Goal: Task Accomplishment & Management: Manage account settings

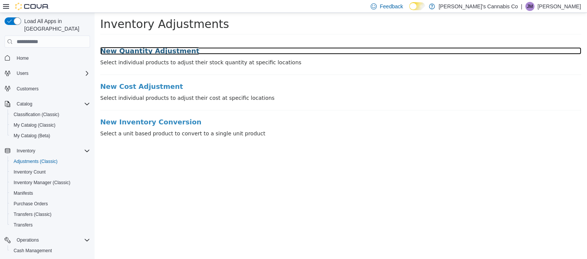
click at [121, 49] on h3 "New Quantity Adjustment" at bounding box center [340, 51] width 481 height 8
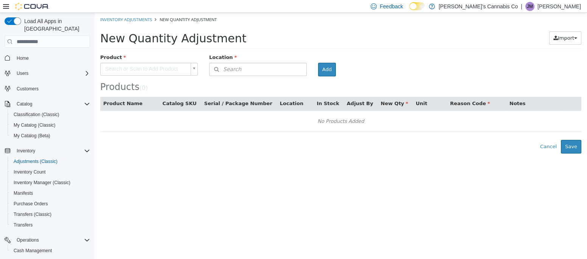
click at [120, 67] on body "× Inventory Adjustments New Quantity Adjustment New Quantity Adjustment Import …" at bounding box center [341, 83] width 493 height 141
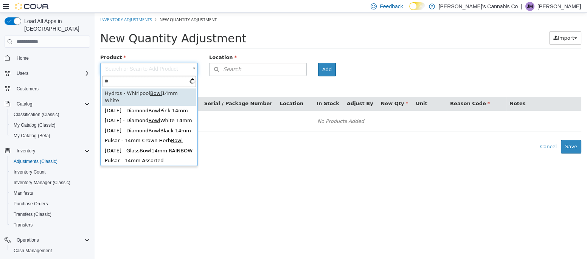
type input "*"
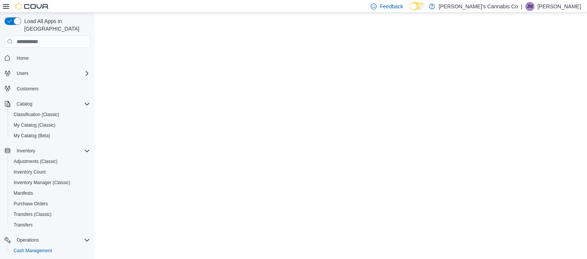
scroll to position [67, 0]
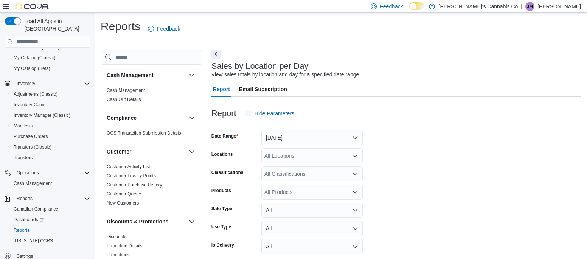
scroll to position [17, 0]
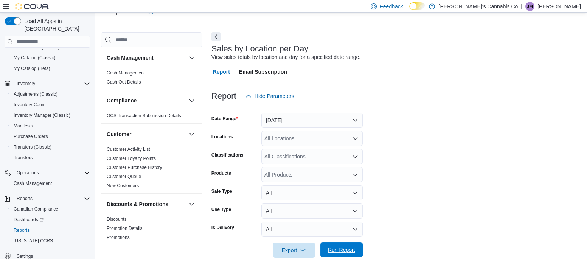
click at [346, 250] on span "Run Report" at bounding box center [341, 250] width 27 height 8
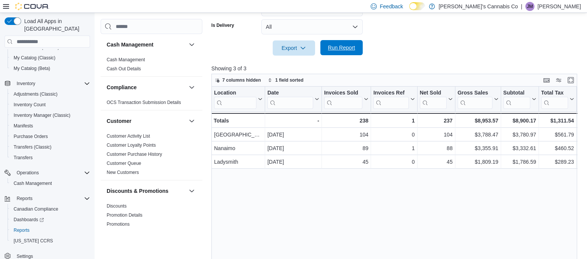
scroll to position [221, 0]
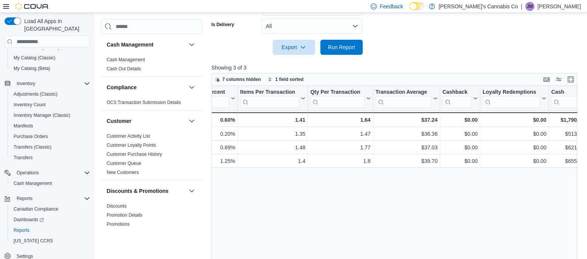
click at [299, 226] on div "Location Click to view column header actions Date Click to view column header a…" at bounding box center [395, 183] width 366 height 195
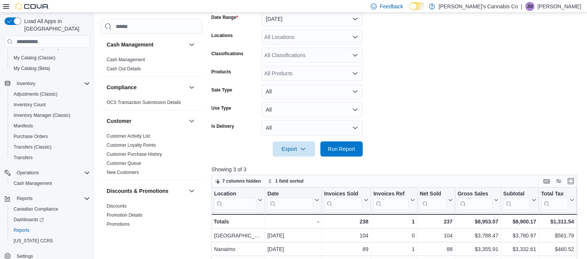
scroll to position [0, 0]
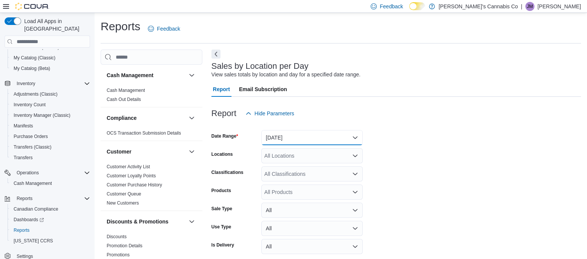
click at [271, 136] on button "[DATE]" at bounding box center [312, 137] width 101 height 15
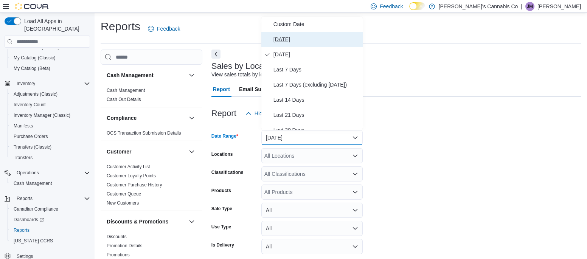
click at [282, 43] on span "[DATE]" at bounding box center [317, 39] width 86 height 9
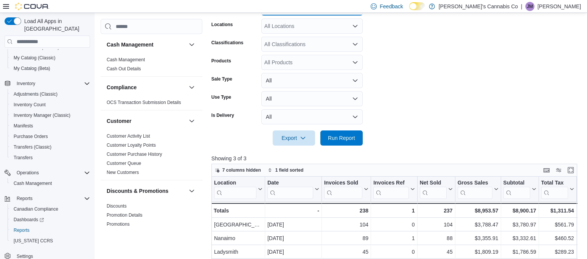
scroll to position [130, 0]
click at [341, 142] on span "Run Report" at bounding box center [341, 137] width 33 height 15
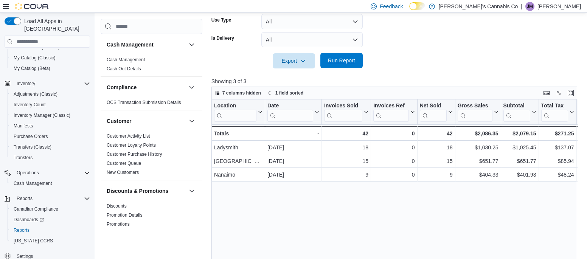
click at [346, 58] on span "Run Report" at bounding box center [341, 61] width 27 height 8
click at [350, 53] on span "Run Report" at bounding box center [341, 60] width 33 height 15
click at [352, 60] on span "Run Report" at bounding box center [341, 61] width 27 height 8
click at [341, 55] on span "Run Report" at bounding box center [341, 60] width 33 height 15
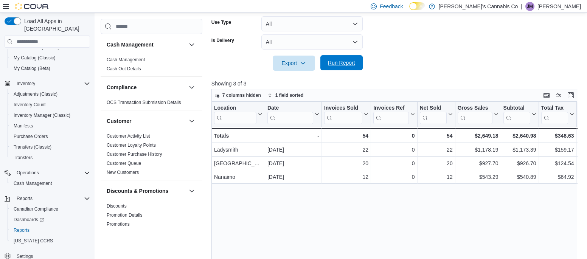
scroll to position [204, 0]
click at [336, 67] on span "Run Report" at bounding box center [341, 64] width 27 height 8
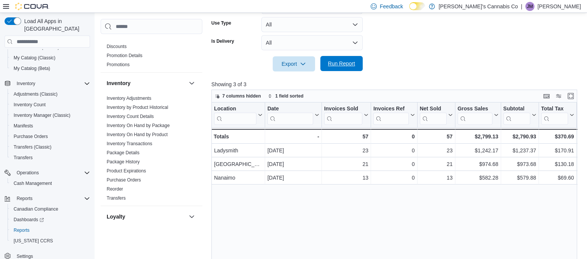
scroll to position [160, 0]
click at [121, 133] on link "Inventory On Hand by Product" at bounding box center [137, 133] width 61 height 5
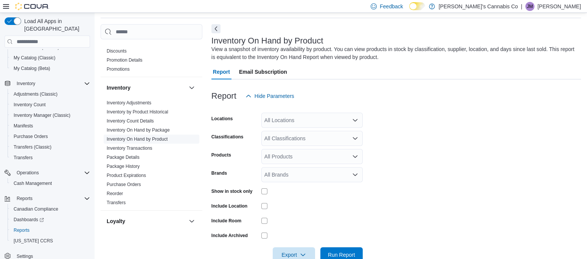
scroll to position [25, 0]
click at [280, 127] on div "All Locations" at bounding box center [312, 120] width 101 height 15
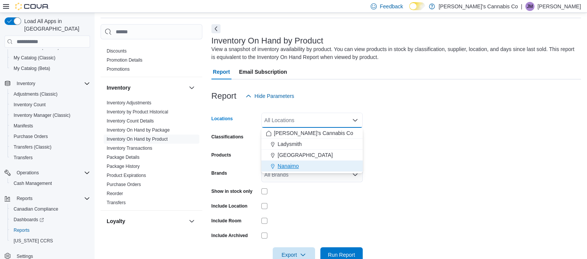
click at [283, 168] on span "Nanaimo" at bounding box center [288, 166] width 21 height 8
click at [413, 208] on form "Locations [GEOGRAPHIC_DATA] Combo box. Selected. [GEOGRAPHIC_DATA]. Press Backs…" at bounding box center [397, 183] width 370 height 159
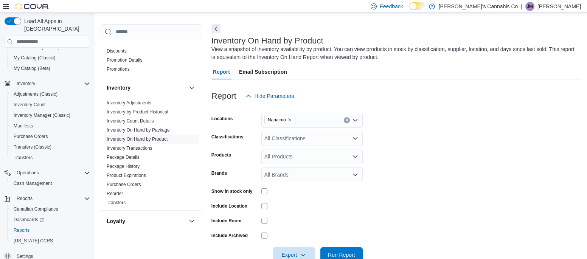
click at [272, 138] on div "All Classifications" at bounding box center [312, 138] width 101 height 15
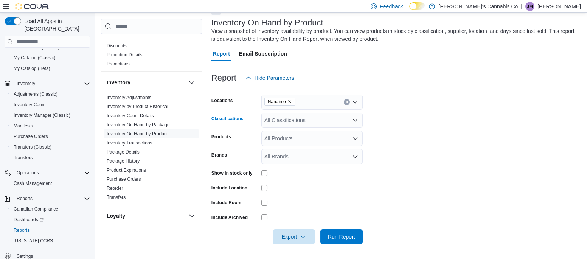
scroll to position [36, 0]
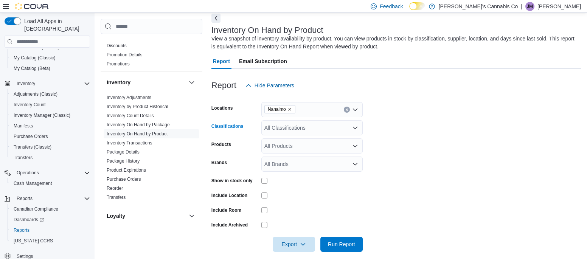
click at [280, 143] on div "All Products" at bounding box center [312, 146] width 101 height 15
click at [274, 131] on div "All Classifications" at bounding box center [312, 127] width 101 height 15
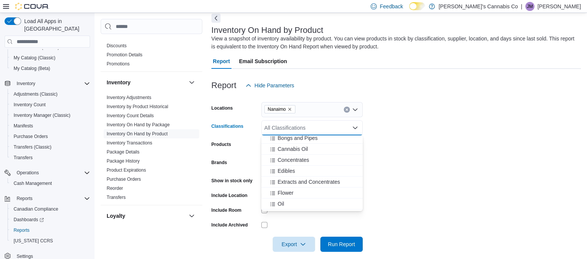
scroll to position [288, 0]
click at [285, 192] on span "Flower" at bounding box center [286, 193] width 16 height 8
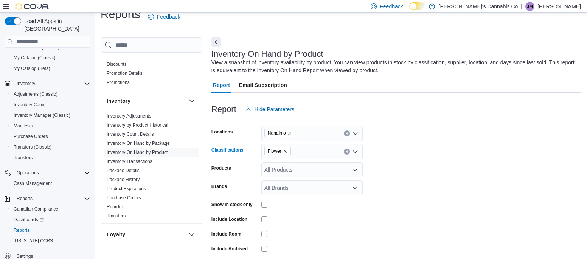
scroll to position [44, 0]
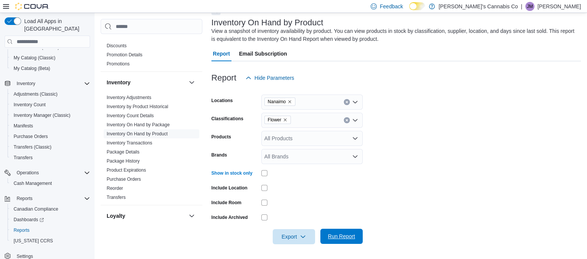
click at [339, 239] on span "Run Report" at bounding box center [341, 237] width 27 height 8
click at [297, 242] on span "Export" at bounding box center [293, 236] width 33 height 15
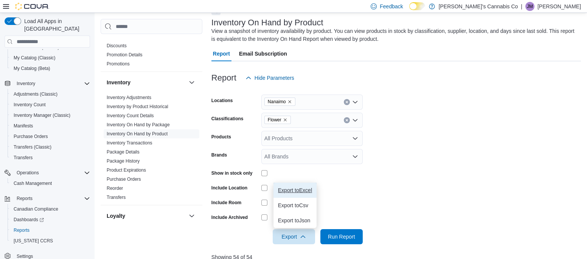
click at [285, 192] on span "Export to Excel" at bounding box center [295, 190] width 34 height 6
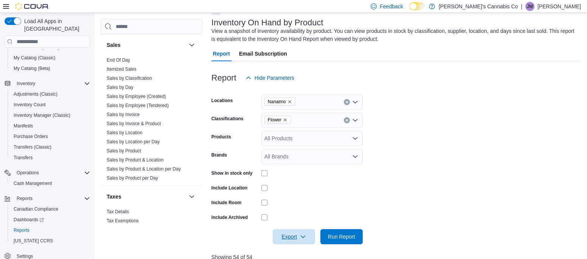
scroll to position [492, 0]
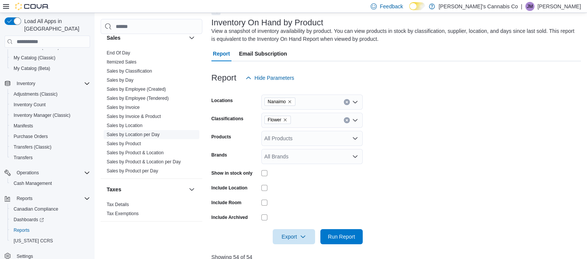
click at [123, 132] on link "Sales by Location per Day" at bounding box center [133, 134] width 53 height 5
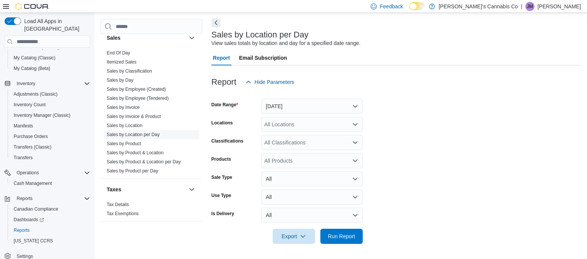
scroll to position [17, 0]
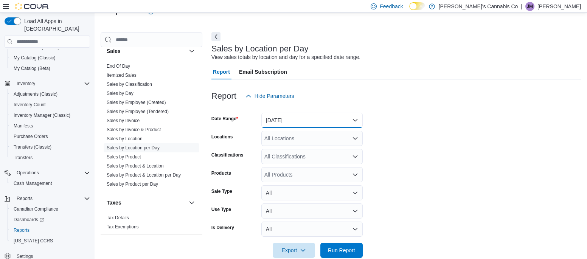
click at [272, 122] on button "[DATE]" at bounding box center [312, 120] width 101 height 15
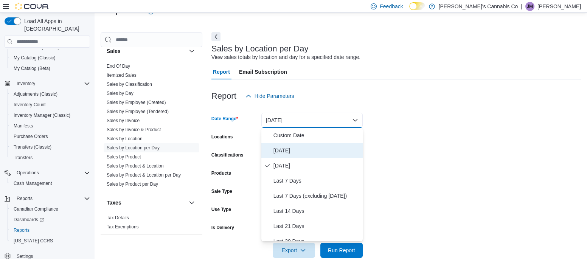
click at [282, 147] on span "[DATE]" at bounding box center [317, 150] width 86 height 9
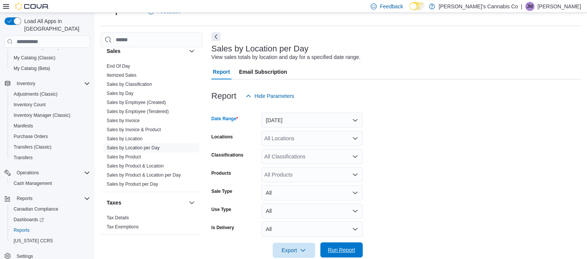
click at [338, 251] on span "Run Report" at bounding box center [341, 250] width 27 height 8
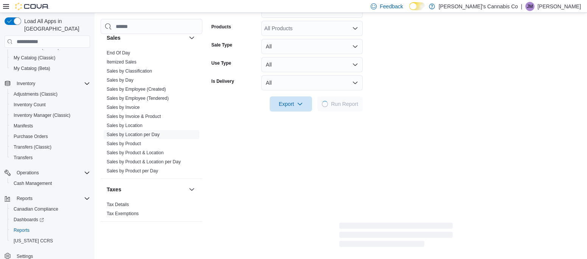
scroll to position [169, 0]
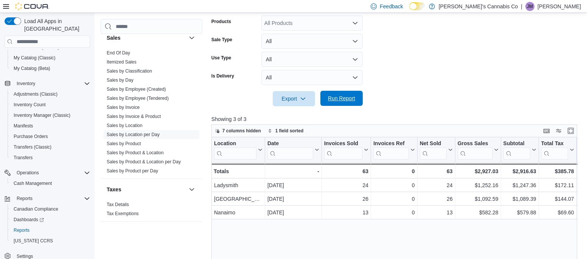
click at [337, 98] on span "Run Report" at bounding box center [341, 99] width 27 height 8
click at [335, 97] on span "Run Report" at bounding box center [341, 99] width 27 height 8
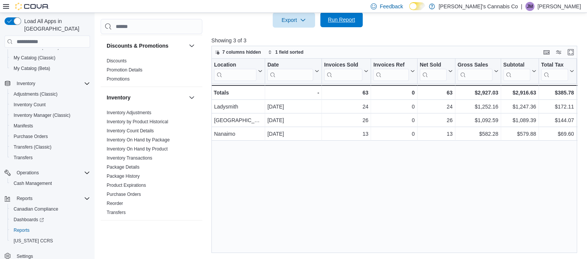
scroll to position [149, 0]
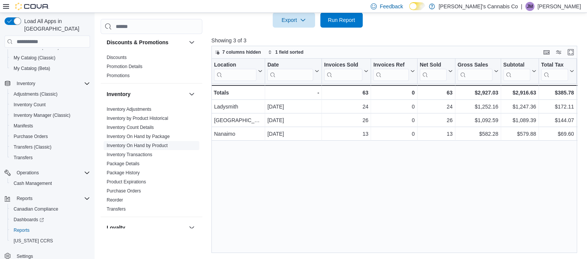
click at [165, 146] on link "Inventory On Hand by Product" at bounding box center [137, 145] width 61 height 5
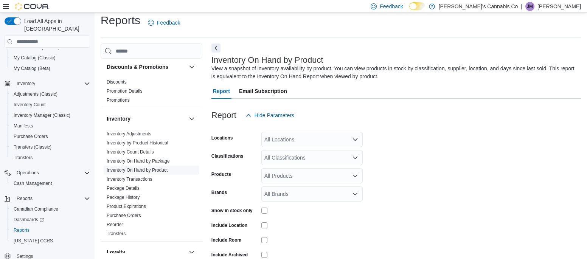
scroll to position [25, 0]
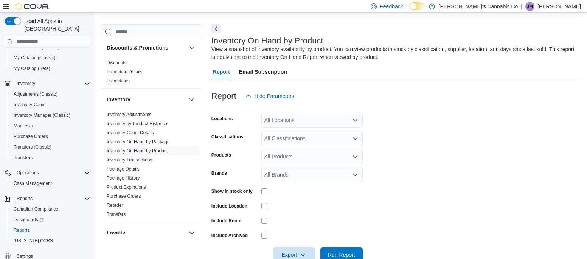
click at [274, 122] on div "All Locations" at bounding box center [312, 120] width 101 height 15
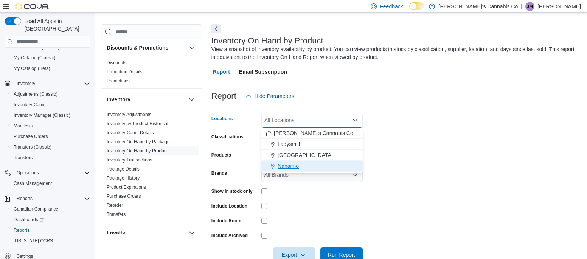
click at [280, 168] on span "Nanaimo" at bounding box center [288, 166] width 21 height 8
click at [383, 194] on form "Locations [GEOGRAPHIC_DATA] Combo box. Selected. [GEOGRAPHIC_DATA]. Press Backs…" at bounding box center [397, 183] width 370 height 159
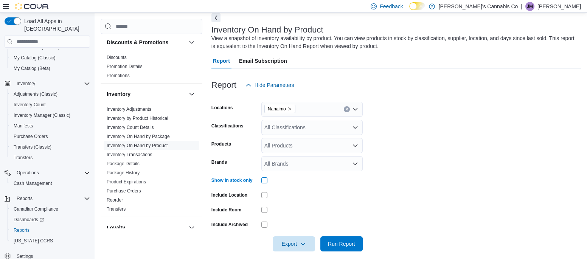
scroll to position [44, 0]
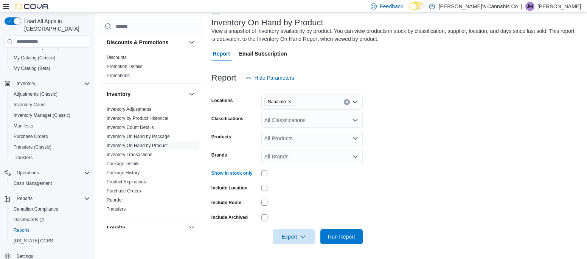
click at [286, 119] on div "All Classifications" at bounding box center [312, 120] width 101 height 15
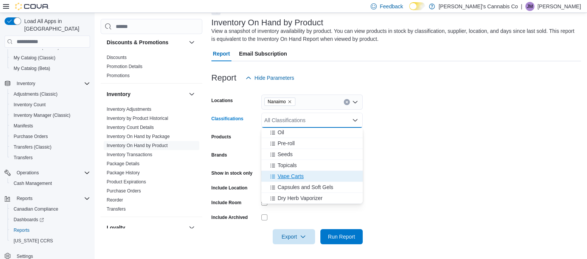
click at [283, 176] on span "Vape Carts" at bounding box center [291, 177] width 26 height 8
click at [414, 200] on form "Locations [GEOGRAPHIC_DATA] Classifications Vape Carts Combo box. Selected. Vap…" at bounding box center [397, 165] width 370 height 159
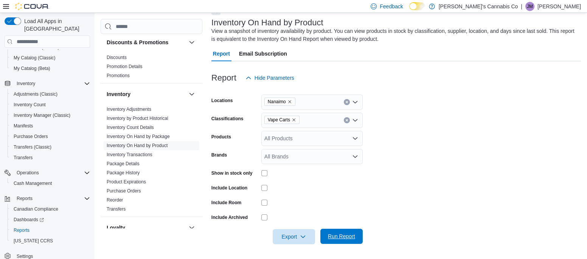
click at [334, 235] on span "Run Report" at bounding box center [341, 237] width 27 height 8
click at [287, 241] on span "Export" at bounding box center [293, 236] width 33 height 15
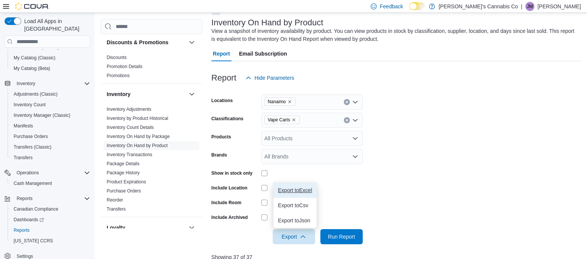
click at [287, 192] on span "Export to Excel" at bounding box center [295, 190] width 34 height 6
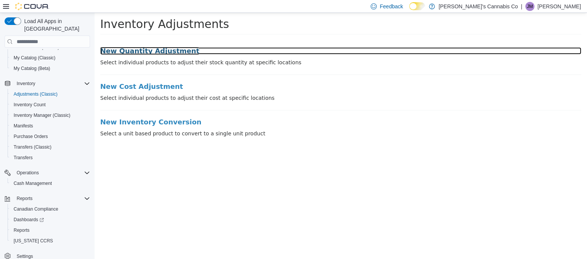
click at [134, 51] on h3 "New Quantity Adjustment" at bounding box center [340, 51] width 481 height 8
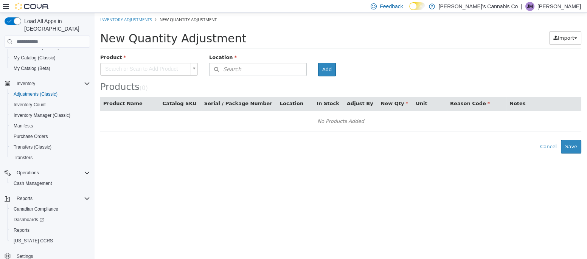
click at [126, 70] on body "× Inventory Adjustments New Quantity Adjustment New Quantity Adjustment Import …" at bounding box center [341, 83] width 493 height 141
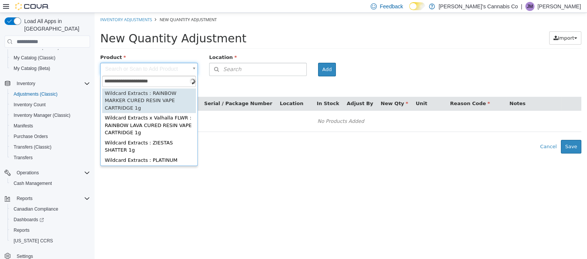
type input "**********"
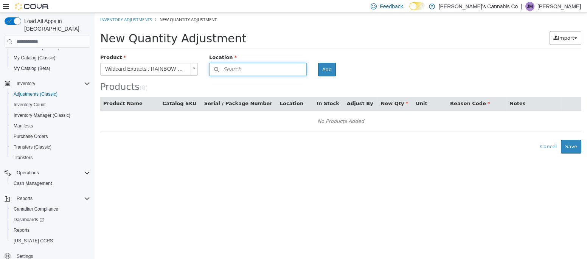
click at [235, 69] on span "Search" at bounding box center [226, 69] width 32 height 8
type input "***"
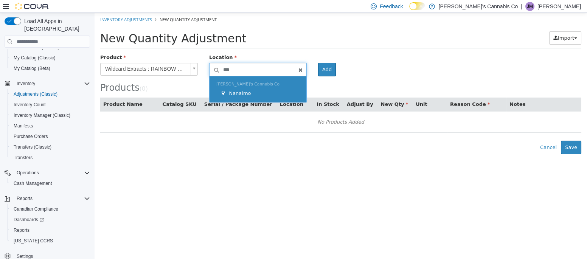
click at [245, 94] on span "Nanaimo" at bounding box center [240, 93] width 22 height 6
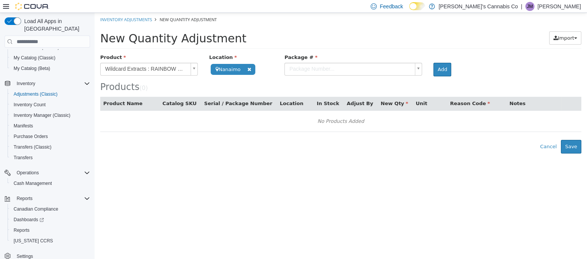
click at [318, 66] on body "**********" at bounding box center [341, 83] width 493 height 141
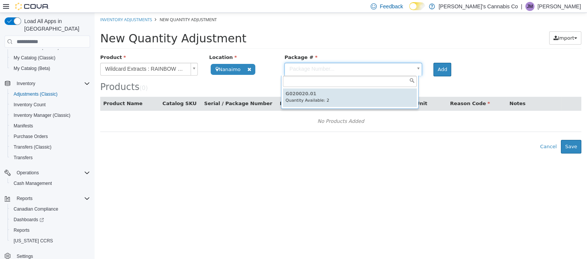
type input "**********"
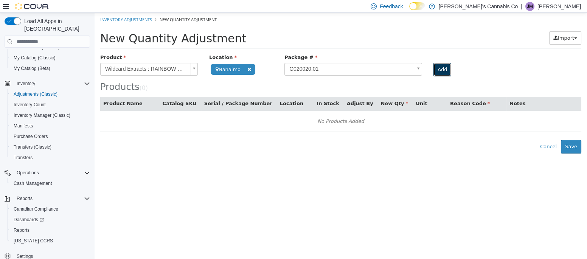
click at [440, 73] on button "Add" at bounding box center [443, 70] width 18 height 14
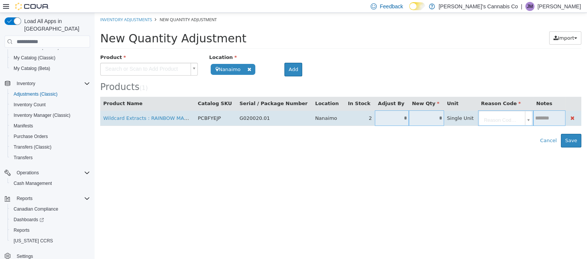
click at [375, 120] on input "*" at bounding box center [392, 118] width 34 height 6
type input "*"
click at [472, 117] on body "**********" at bounding box center [341, 80] width 493 height 135
type input "*"
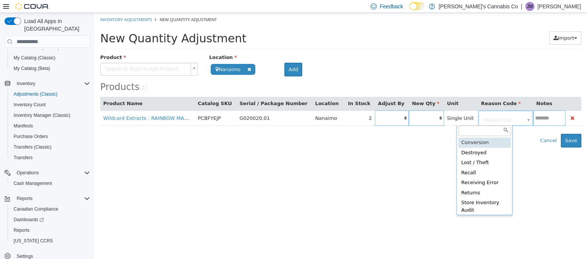
type input "**********"
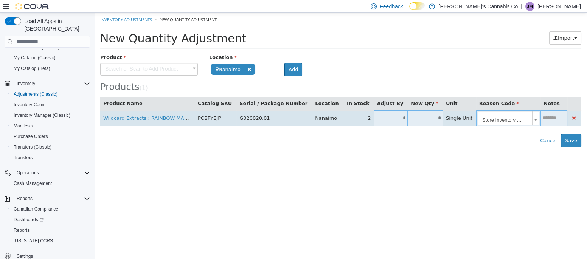
click at [541, 117] on input "text" at bounding box center [554, 118] width 26 height 6
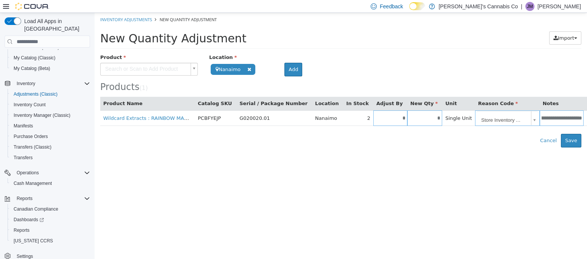
scroll to position [0, 32]
type input "**********"
click at [114, 72] on body "**********" at bounding box center [341, 80] width 493 height 135
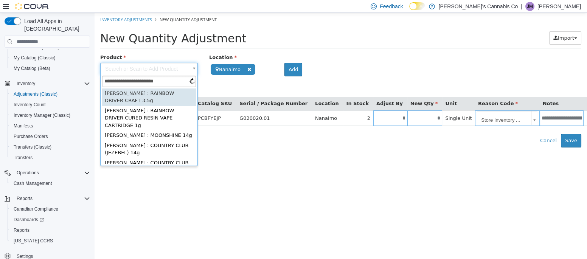
type input "**********"
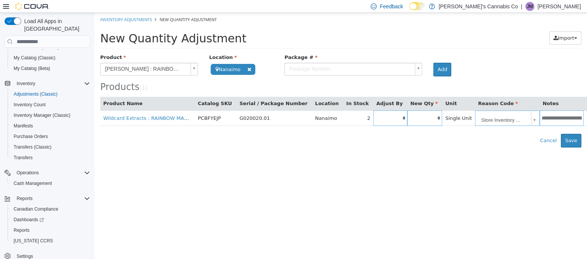
click at [305, 66] on body "**********" at bounding box center [341, 80] width 493 height 135
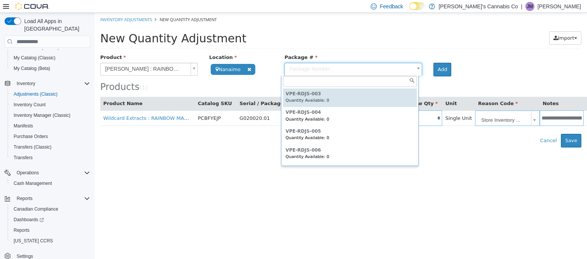
scroll to position [75, 0]
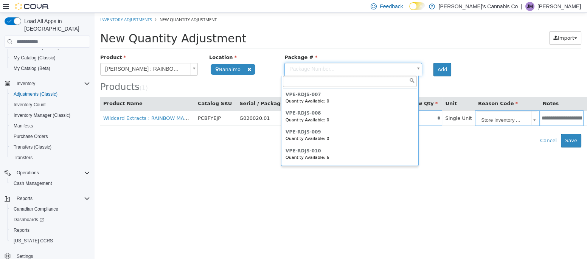
type input "**********"
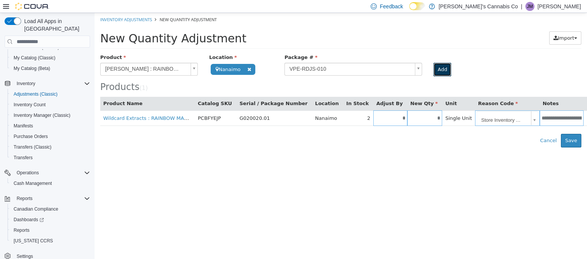
click at [441, 73] on button "Add" at bounding box center [443, 70] width 18 height 14
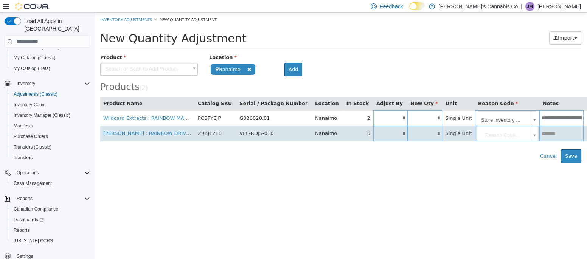
click at [374, 134] on input "*" at bounding box center [391, 134] width 34 height 6
type input "**"
click at [478, 136] on body "**********" at bounding box center [341, 88] width 493 height 150
type input "*"
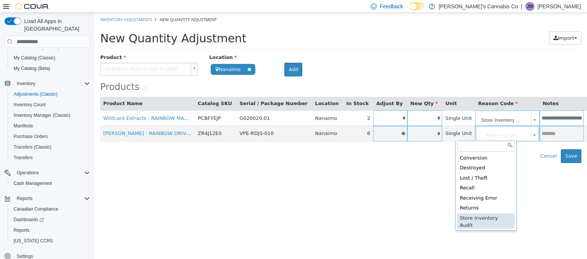
type input "**********"
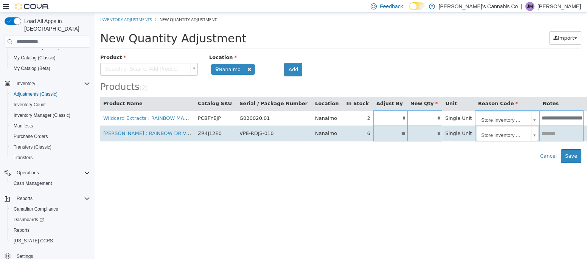
click at [540, 136] on input "text" at bounding box center [562, 134] width 44 height 6
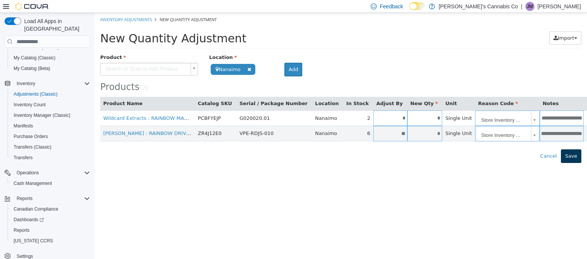
type input "**********"
click at [575, 160] on button "Save" at bounding box center [571, 157] width 20 height 14
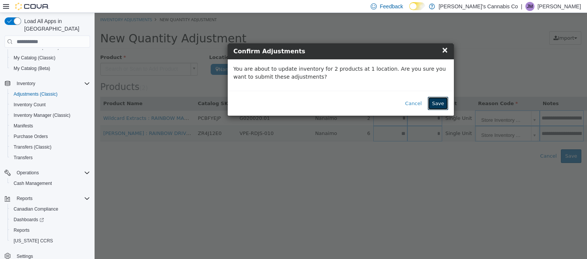
click at [439, 105] on button "Save" at bounding box center [438, 104] width 20 height 14
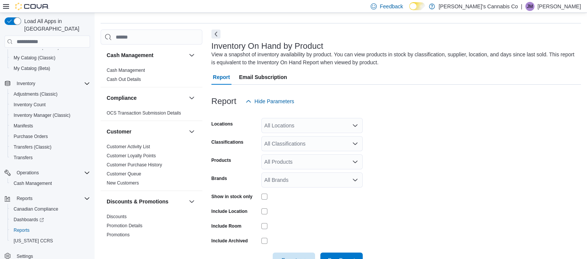
scroll to position [25, 0]
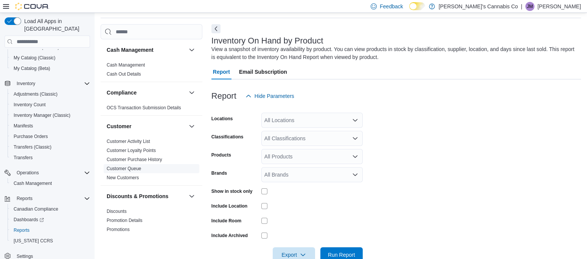
click at [113, 168] on link "Customer Queue" at bounding box center [124, 168] width 34 height 5
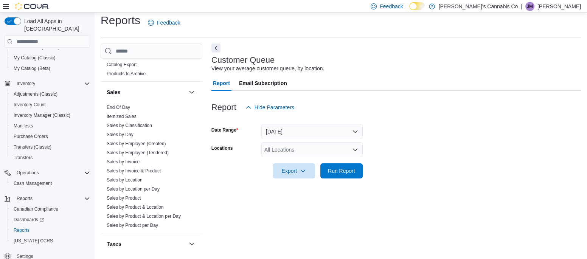
scroll to position [492, 0]
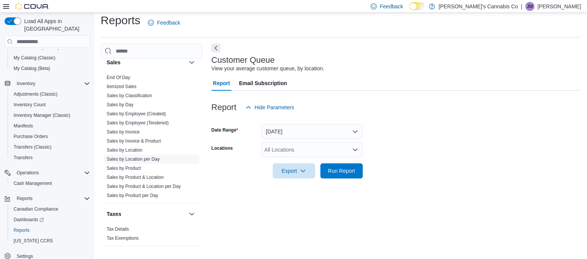
click at [121, 157] on link "Sales by Location per Day" at bounding box center [133, 159] width 53 height 5
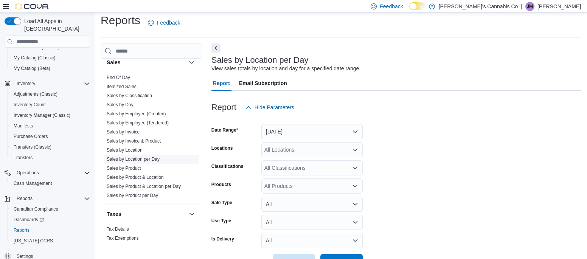
scroll to position [17, 0]
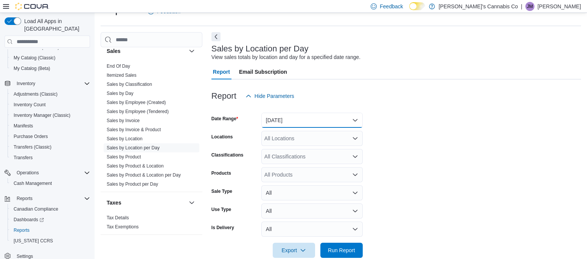
click at [268, 119] on button "[DATE]" at bounding box center [312, 120] width 101 height 15
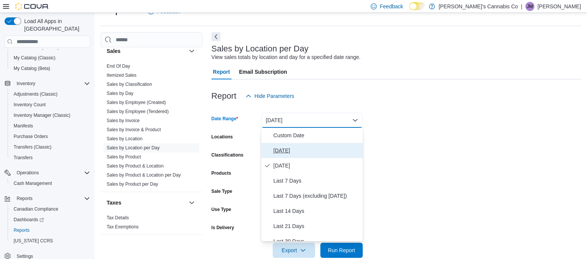
click at [282, 149] on span "[DATE]" at bounding box center [317, 150] width 86 height 9
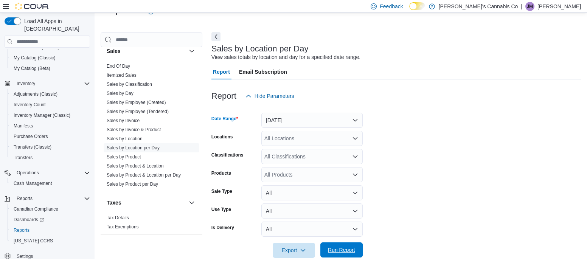
click at [335, 250] on span "Run Report" at bounding box center [341, 250] width 27 height 8
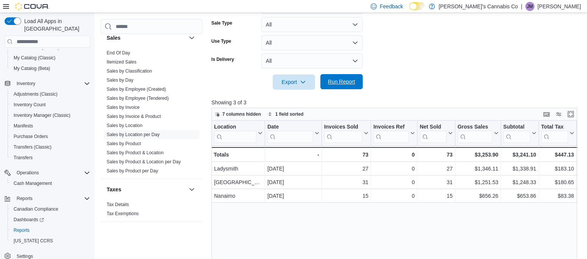
scroll to position [194, 0]
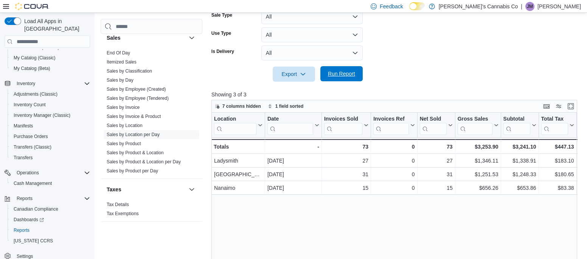
click at [333, 77] on span "Run Report" at bounding box center [341, 74] width 27 height 8
click at [337, 73] on span "Run Report" at bounding box center [341, 74] width 27 height 8
click at [332, 72] on span "Run Report" at bounding box center [341, 74] width 27 height 8
click at [351, 79] on span "Run Report" at bounding box center [341, 73] width 33 height 15
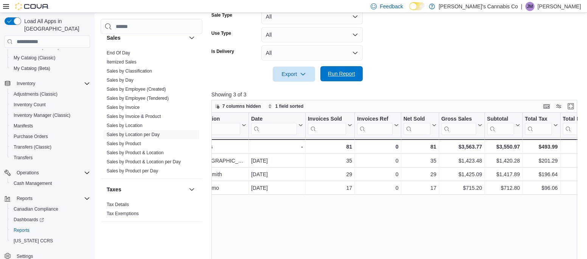
scroll to position [0, 0]
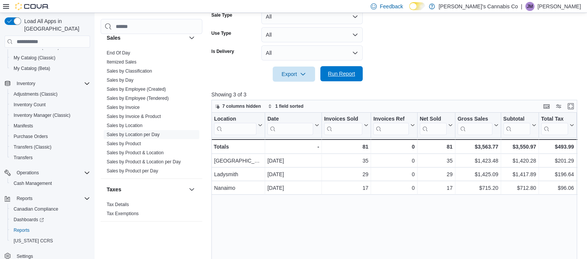
click at [352, 79] on span "Run Report" at bounding box center [341, 73] width 33 height 15
click at [340, 81] on span "Run Report" at bounding box center [341, 73] width 33 height 15
click at [340, 76] on span "Run Report" at bounding box center [341, 74] width 27 height 8
click at [336, 78] on span "Run Report" at bounding box center [341, 73] width 33 height 15
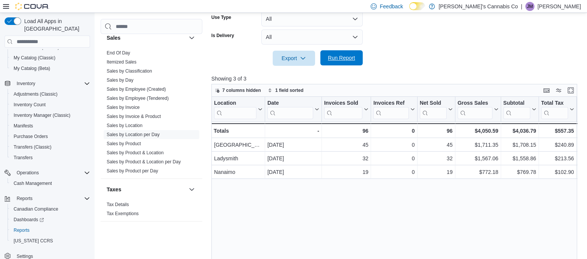
click at [341, 52] on span "Run Report" at bounding box center [341, 57] width 33 height 15
click at [334, 58] on span "Run Report" at bounding box center [341, 58] width 27 height 8
click at [347, 58] on span "Run Report" at bounding box center [341, 58] width 27 height 8
click at [333, 59] on span "Run Report" at bounding box center [341, 58] width 27 height 8
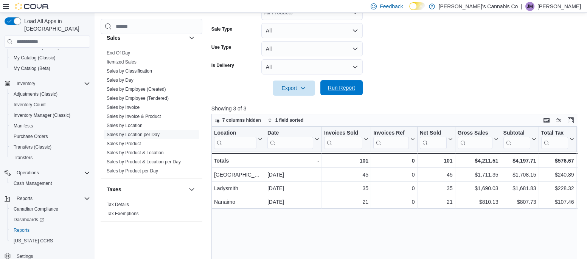
scroll to position [179, 0]
click at [322, 89] on button "Run Report" at bounding box center [342, 88] width 42 height 15
click at [346, 90] on span "Run Report" at bounding box center [341, 88] width 27 height 8
click at [340, 95] on span "Run Report" at bounding box center [341, 88] width 33 height 15
click at [336, 92] on span "Run Report" at bounding box center [341, 88] width 27 height 8
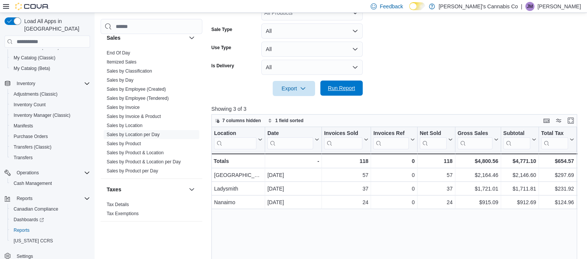
click at [340, 93] on span "Run Report" at bounding box center [341, 88] width 33 height 15
click at [344, 93] on span "Run Report" at bounding box center [341, 88] width 33 height 15
click at [328, 86] on span "Run Report" at bounding box center [341, 88] width 27 height 8
click at [343, 93] on span "Run Report" at bounding box center [341, 88] width 33 height 15
click at [339, 90] on span "Run Report" at bounding box center [341, 88] width 27 height 8
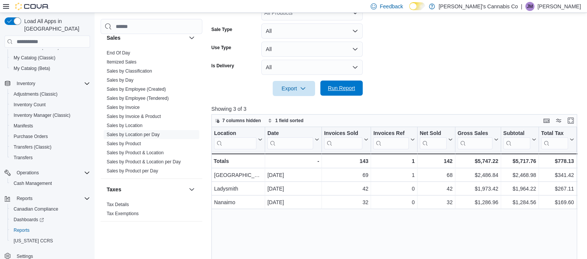
click at [333, 89] on span "Run Report" at bounding box center [341, 88] width 27 height 8
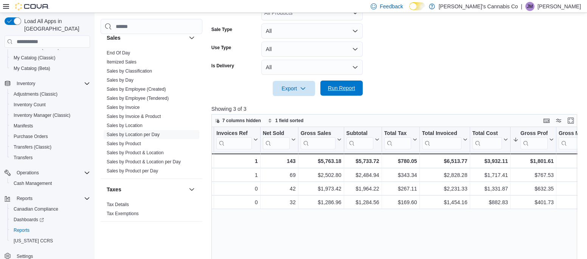
scroll to position [0, 0]
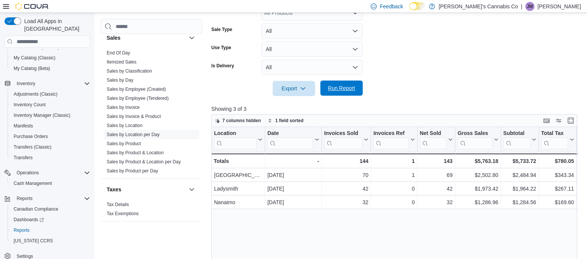
click at [333, 95] on span "Run Report" at bounding box center [341, 88] width 33 height 15
click at [346, 92] on span "Run Report" at bounding box center [341, 88] width 33 height 15
click at [332, 86] on span "Run Report" at bounding box center [341, 88] width 27 height 8
click at [335, 93] on span "Run Report" at bounding box center [341, 88] width 33 height 15
click at [348, 86] on span "Run Report" at bounding box center [341, 88] width 27 height 8
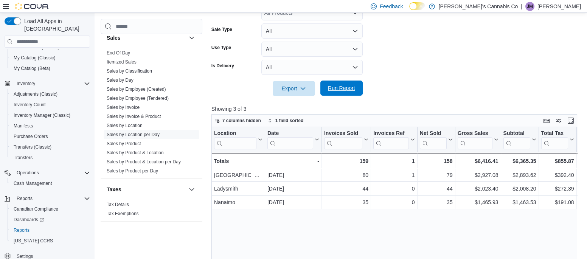
click at [326, 84] on span "Run Report" at bounding box center [341, 88] width 33 height 15
click at [332, 89] on span "Run Report" at bounding box center [341, 88] width 27 height 8
click at [336, 87] on span "Run Report" at bounding box center [341, 88] width 27 height 8
click at [351, 88] on span "Run Report" at bounding box center [341, 88] width 27 height 8
click at [332, 90] on span "Run Report" at bounding box center [341, 88] width 27 height 8
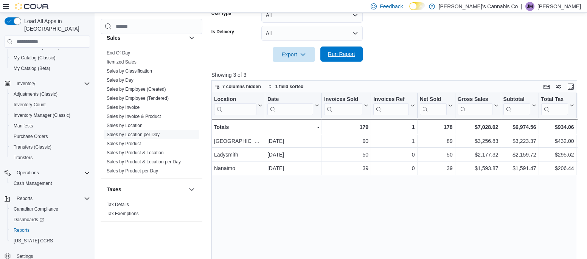
scroll to position [216, 0]
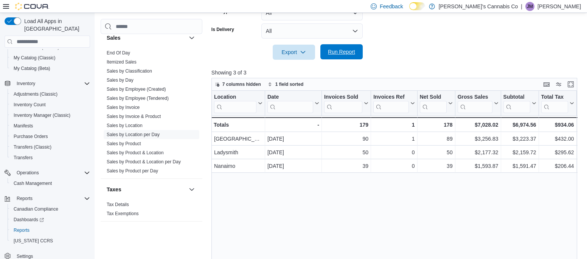
click at [336, 49] on span "Run Report" at bounding box center [341, 52] width 27 height 8
click at [348, 54] on span "Run Report" at bounding box center [341, 52] width 27 height 8
click at [350, 51] on span "Run Report" at bounding box center [341, 52] width 27 height 8
click at [353, 54] on span "Run Report" at bounding box center [341, 52] width 27 height 8
click at [349, 57] on span "Run Report" at bounding box center [341, 51] width 33 height 15
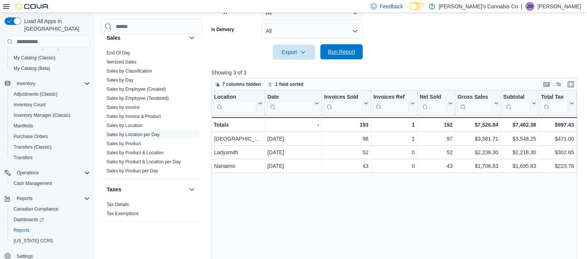
click at [352, 57] on span "Run Report" at bounding box center [341, 51] width 33 height 15
click at [330, 52] on span "Run Report" at bounding box center [341, 52] width 27 height 8
click at [344, 56] on span "Run Report" at bounding box center [341, 51] width 33 height 15
click at [349, 47] on span "Run Report" at bounding box center [341, 51] width 33 height 15
click at [339, 47] on span "Run Report" at bounding box center [341, 51] width 33 height 15
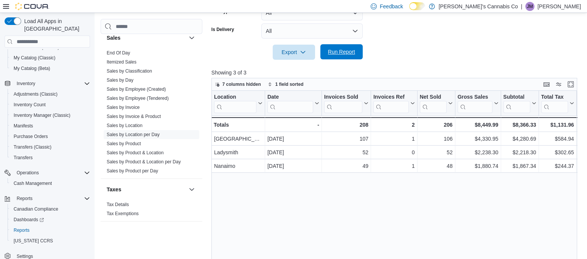
click at [344, 56] on span "Run Report" at bounding box center [341, 51] width 33 height 15
click at [354, 57] on span "Run Report" at bounding box center [341, 51] width 33 height 15
click at [351, 48] on span "Run Report" at bounding box center [341, 51] width 33 height 15
click at [350, 50] on span "Run Report" at bounding box center [341, 52] width 27 height 8
click at [353, 48] on span "Run Report" at bounding box center [341, 52] width 27 height 8
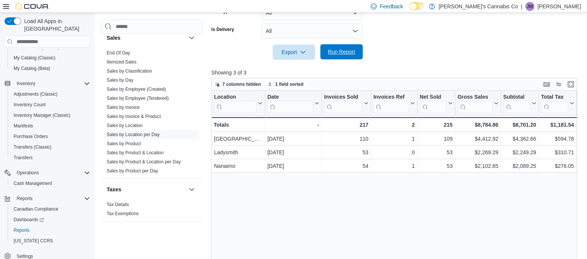
click at [346, 56] on span "Run Report" at bounding box center [341, 51] width 33 height 15
